Goal: Information Seeking & Learning: Learn about a topic

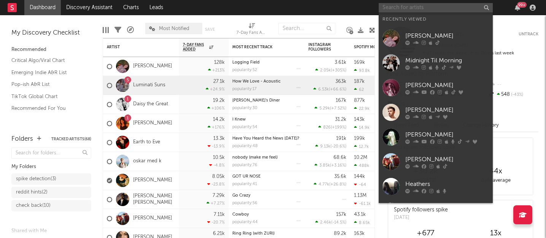
click at [393, 5] on input "text" at bounding box center [436, 8] width 114 height 10
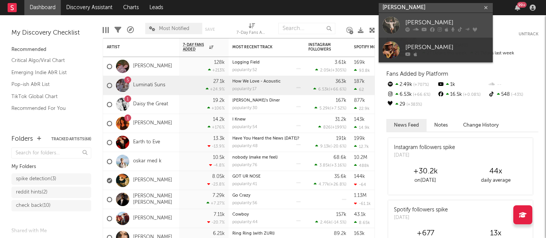
type input "[PERSON_NAME]"
click at [396, 20] on div at bounding box center [391, 25] width 17 height 17
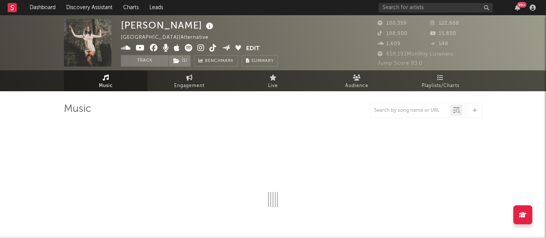
select select "6m"
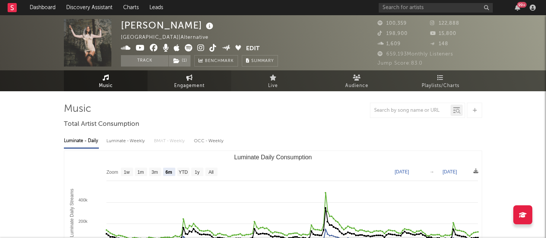
click at [197, 84] on span "Engagement" at bounding box center [189, 85] width 30 height 9
select select "1w"
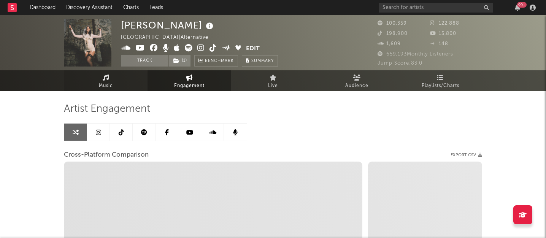
click at [120, 84] on link "Music" at bounding box center [106, 80] width 84 height 21
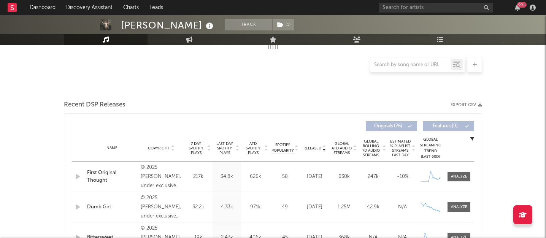
scroll to position [178, 0]
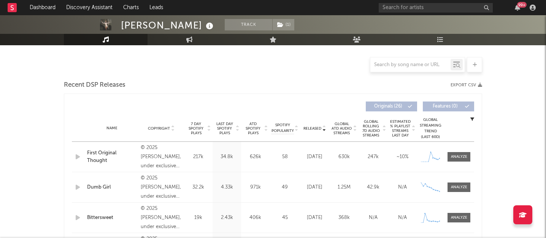
select select "6m"
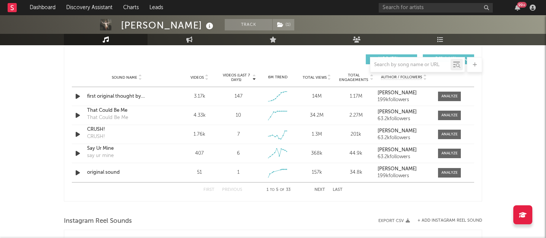
scroll to position [533, 0]
drag, startPoint x: 233, startPoint y: 95, endPoint x: 244, endPoint y: 95, distance: 11.0
click at [244, 95] on div "147" at bounding box center [238, 97] width 35 height 8
click at [238, 98] on div "147" at bounding box center [239, 97] width 8 height 8
